Goal: Information Seeking & Learning: Check status

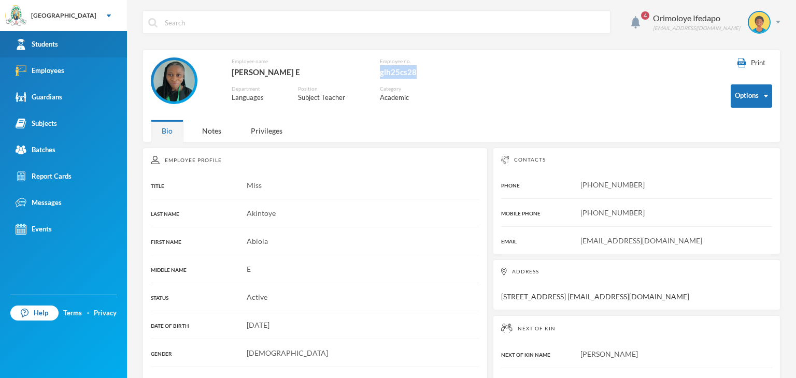
click at [35, 42] on div "Students" at bounding box center [37, 44] width 43 height 11
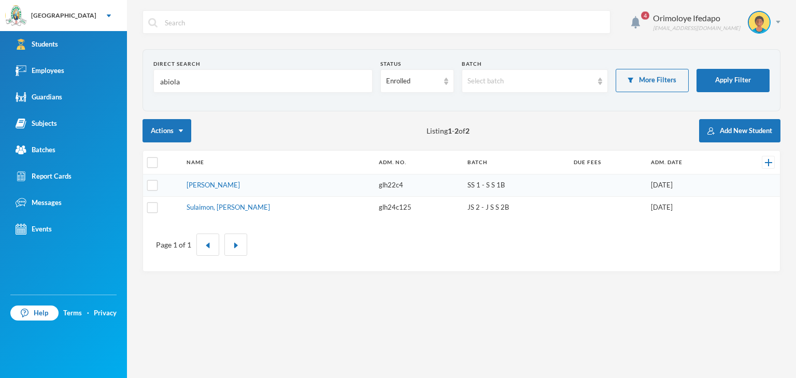
click at [238, 79] on input "abiola" at bounding box center [263, 81] width 208 height 23
click at [51, 36] on link "Students" at bounding box center [63, 44] width 127 height 26
click at [69, 45] on link "Students" at bounding box center [63, 44] width 127 height 26
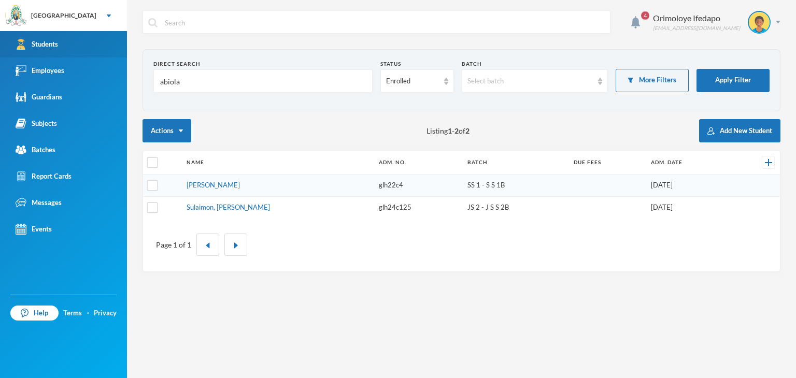
click at [69, 45] on link "Students" at bounding box center [63, 44] width 127 height 26
click at [215, 79] on input "abiola" at bounding box center [263, 81] width 208 height 23
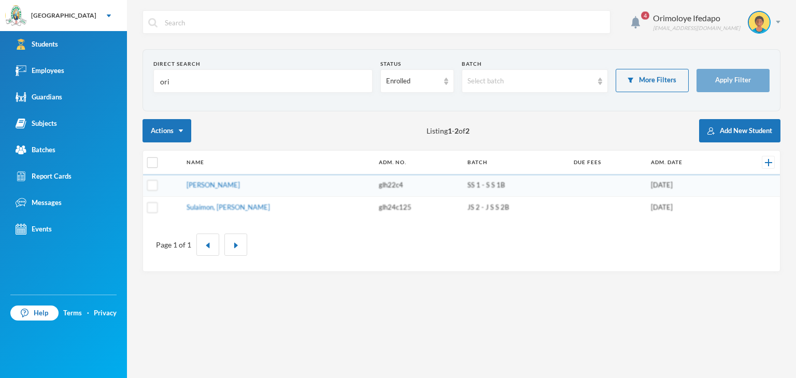
type input "orim"
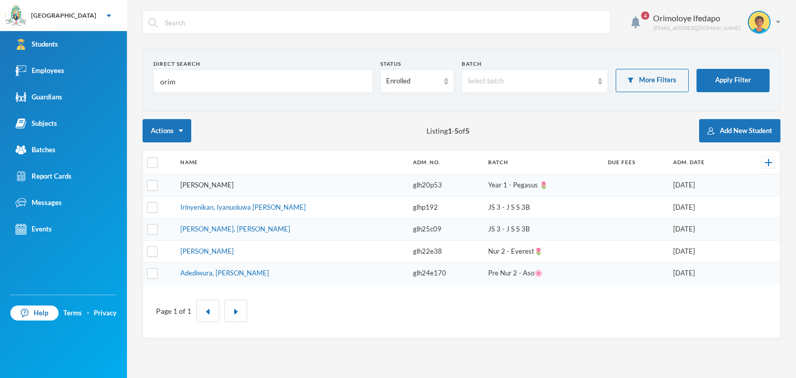
click at [234, 182] on link "[PERSON_NAME]" at bounding box center [206, 185] width 53 height 8
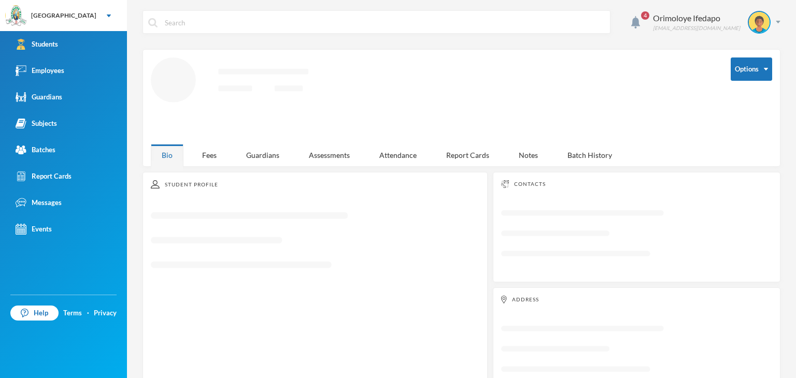
click at [214, 172] on div "Student Profile Loading interface..." at bounding box center [315, 285] width 345 height 226
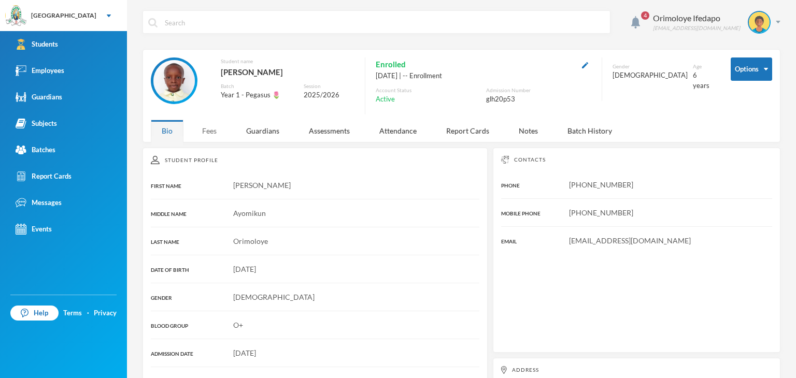
click at [225, 123] on div "Fees" at bounding box center [209, 131] width 36 height 22
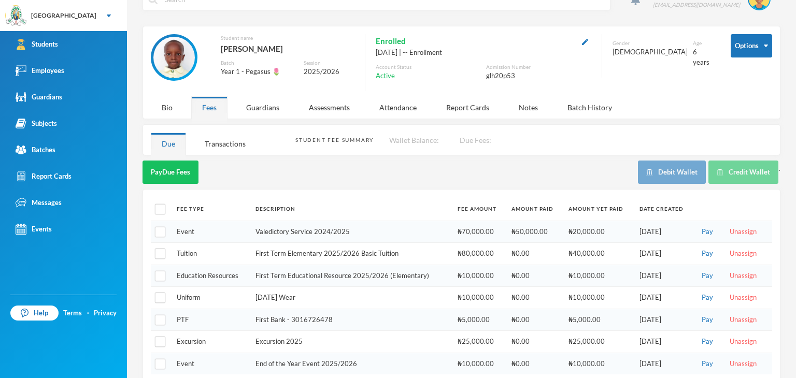
scroll to position [37, 0]
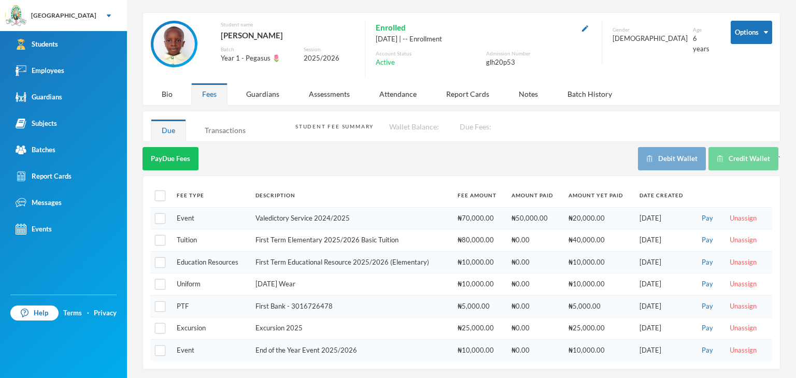
click at [234, 131] on div "Transactions" at bounding box center [225, 130] width 63 height 22
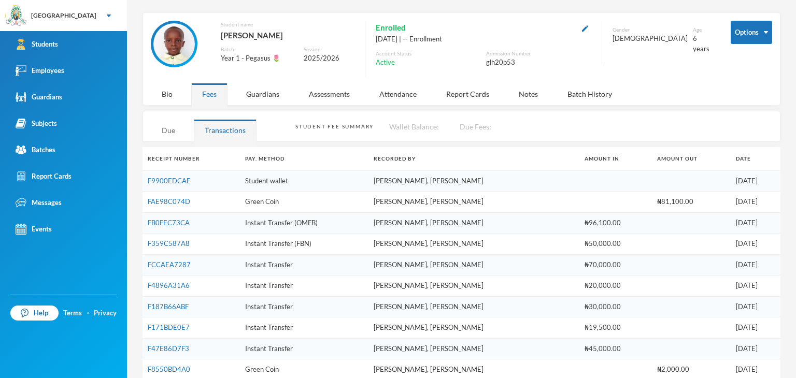
click at [164, 134] on div "Due" at bounding box center [168, 130] width 35 height 22
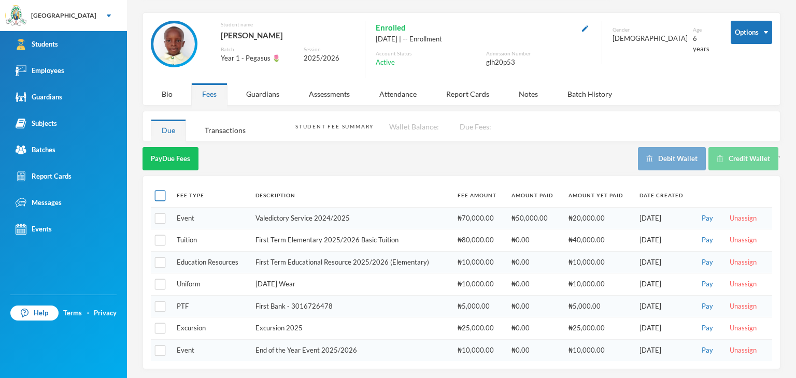
click at [165, 199] on input "checkbox" at bounding box center [160, 196] width 11 height 11
checkbox input "true"
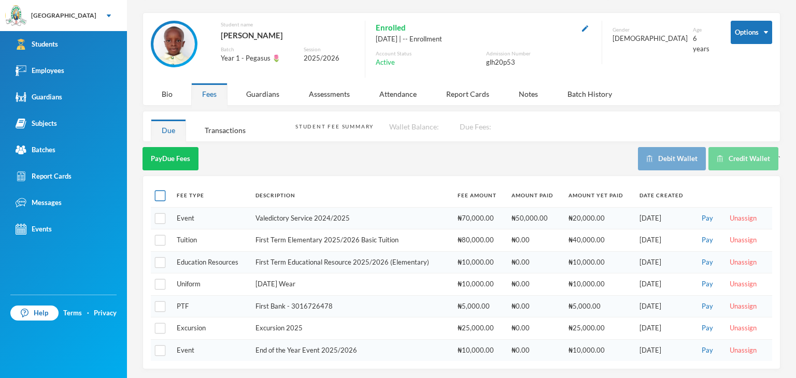
checkbox input "true"
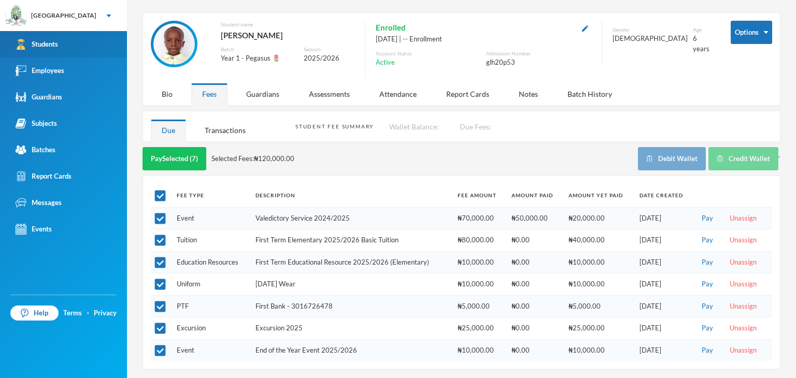
click at [49, 45] on div "Students" at bounding box center [37, 44] width 43 height 11
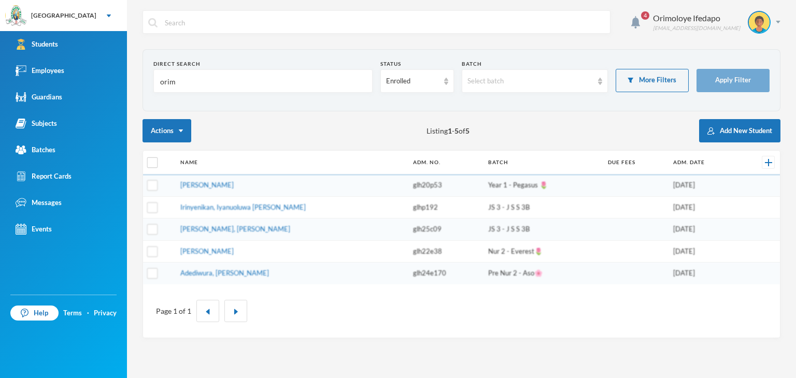
click at [222, 85] on input "orim" at bounding box center [263, 81] width 208 height 23
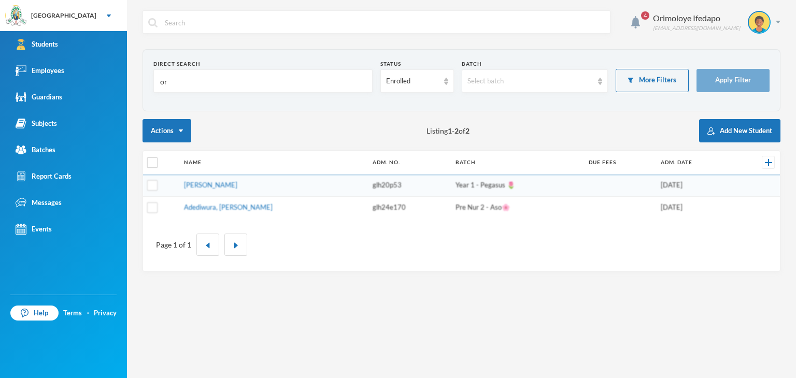
type input "o"
